Goal: Navigation & Orientation: Find specific page/section

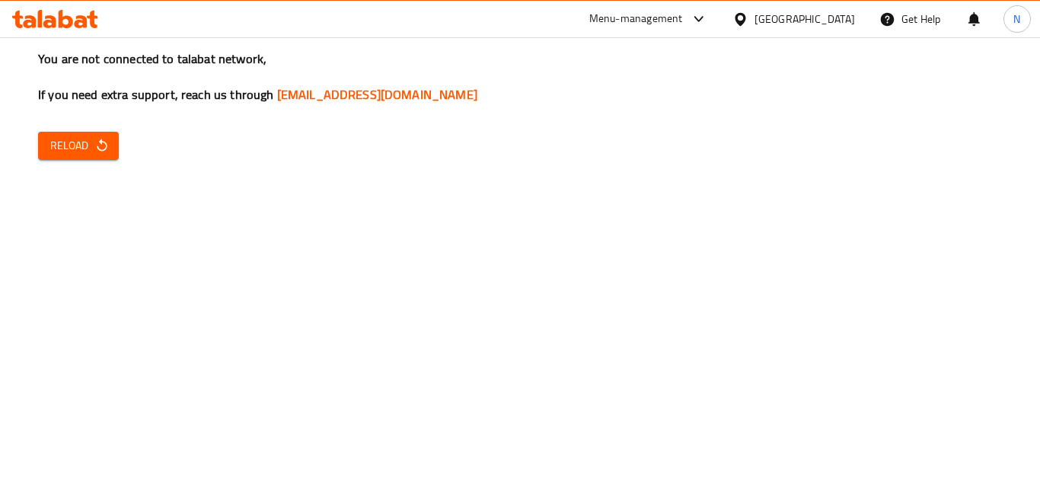
click at [835, 24] on div "Egypt" at bounding box center [805, 19] width 101 height 17
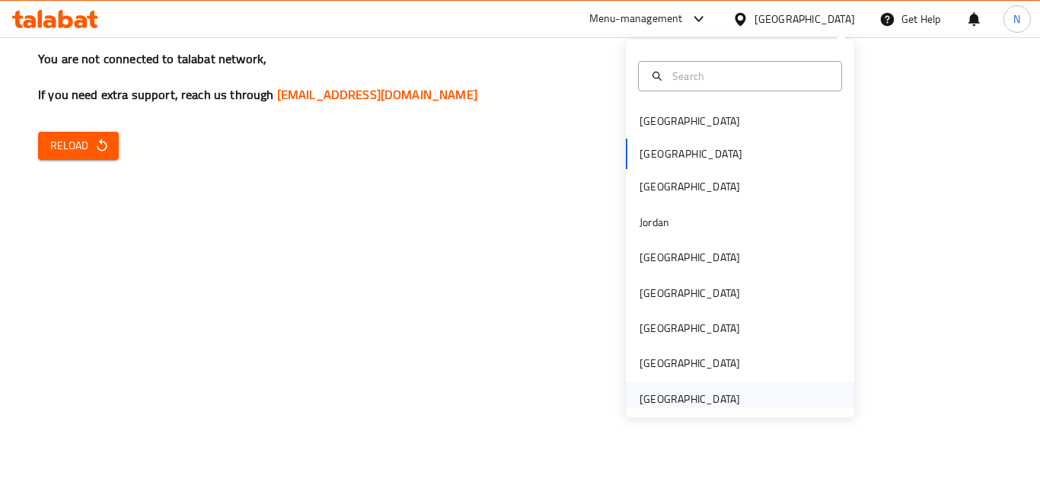
click at [683, 394] on div "[GEOGRAPHIC_DATA]" at bounding box center [690, 399] width 101 height 17
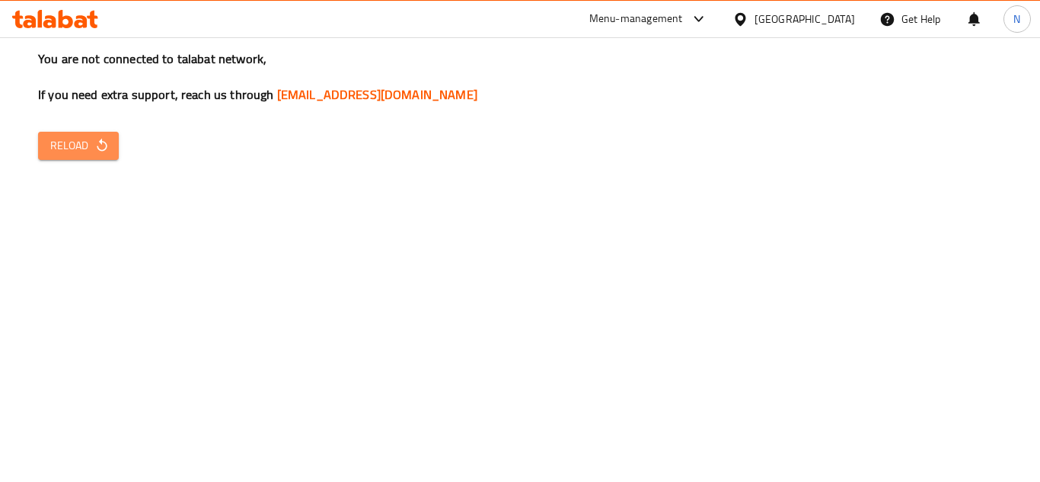
click at [62, 148] on span "Reload" at bounding box center [78, 145] width 56 height 19
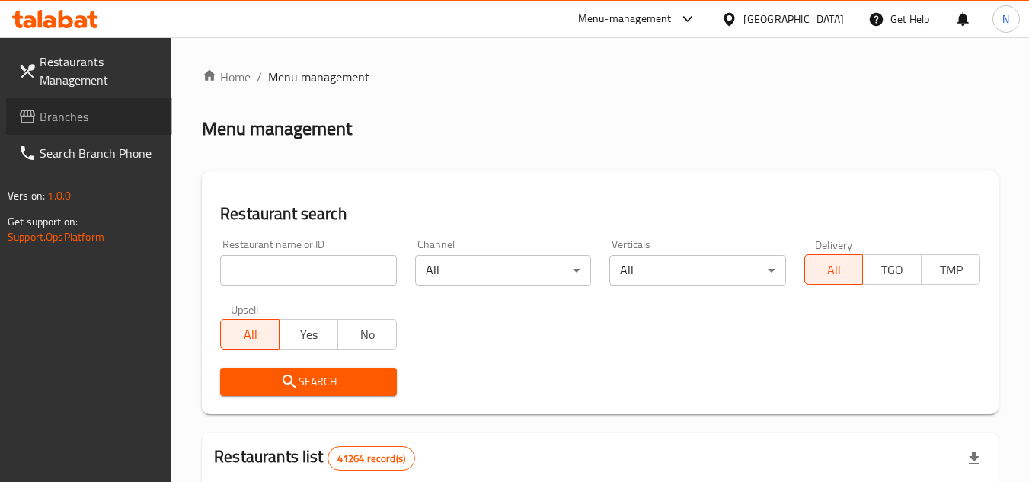
drag, startPoint x: 51, startPoint y: 117, endPoint x: 119, endPoint y: 140, distance: 71.5
click at [51, 117] on span "Branches" at bounding box center [100, 116] width 120 height 18
